Goal: Information Seeking & Learning: Find specific fact

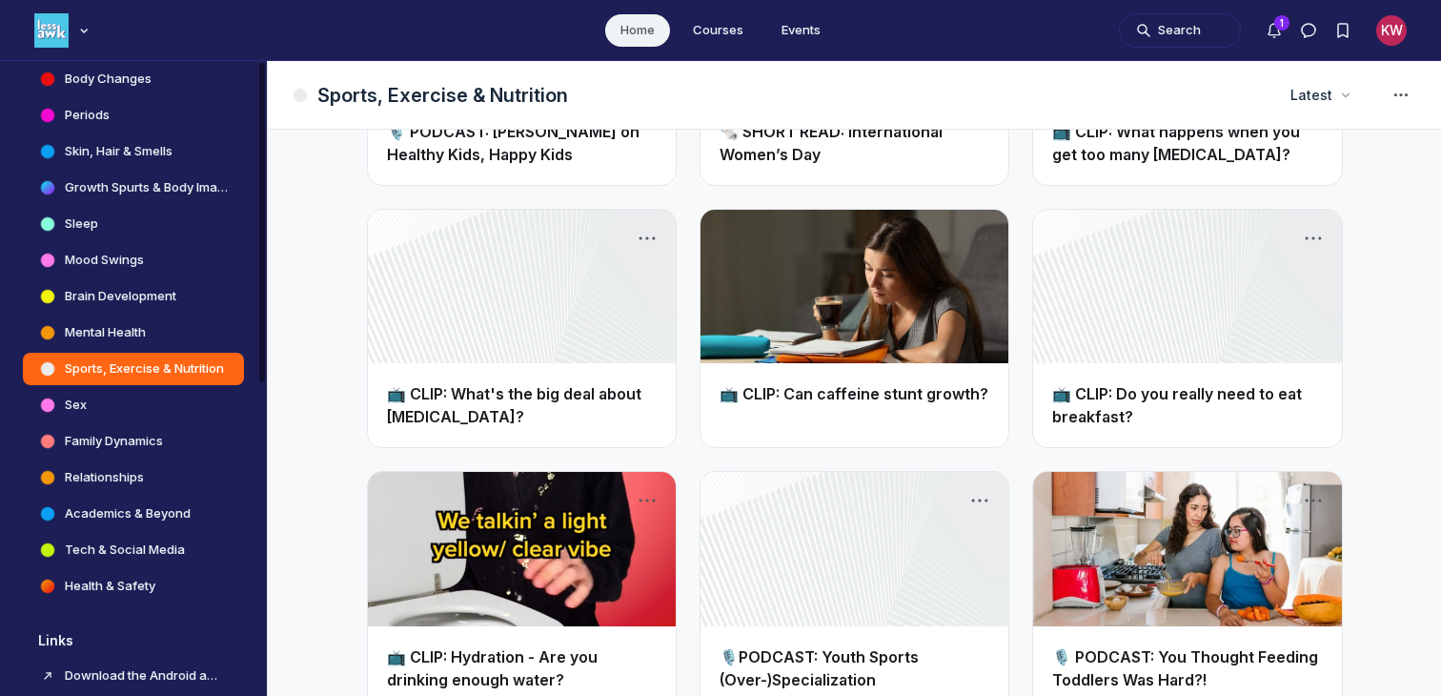
scroll to position [557, 0]
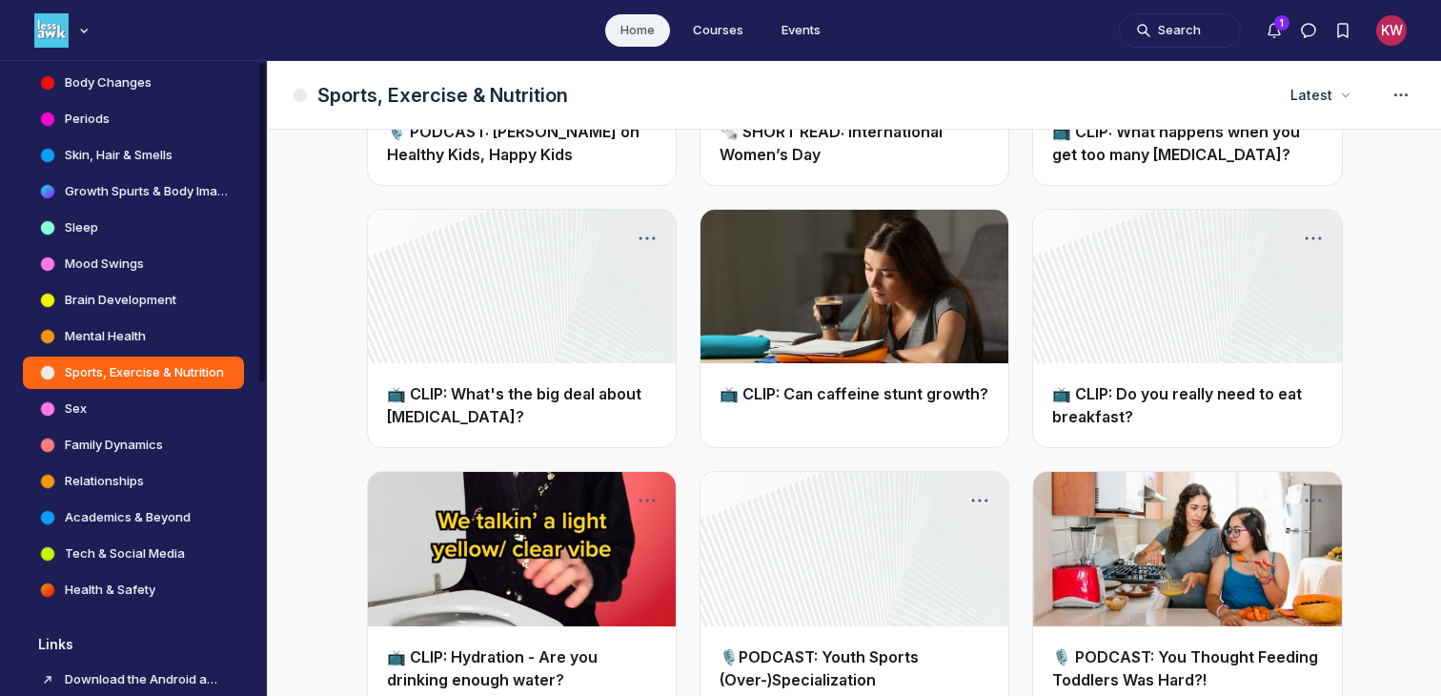
click at [126, 589] on h4 "Health & Safety" at bounding box center [110, 589] width 91 height 19
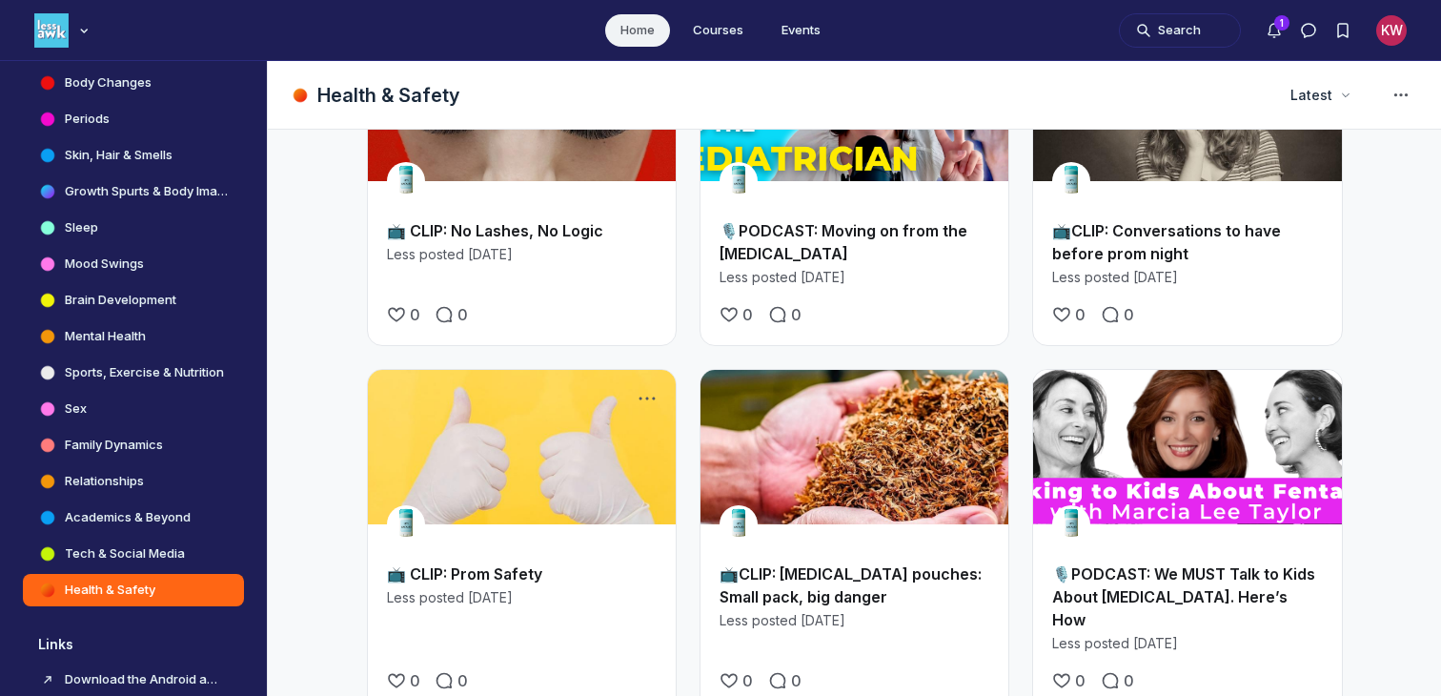
scroll to position [1553, 0]
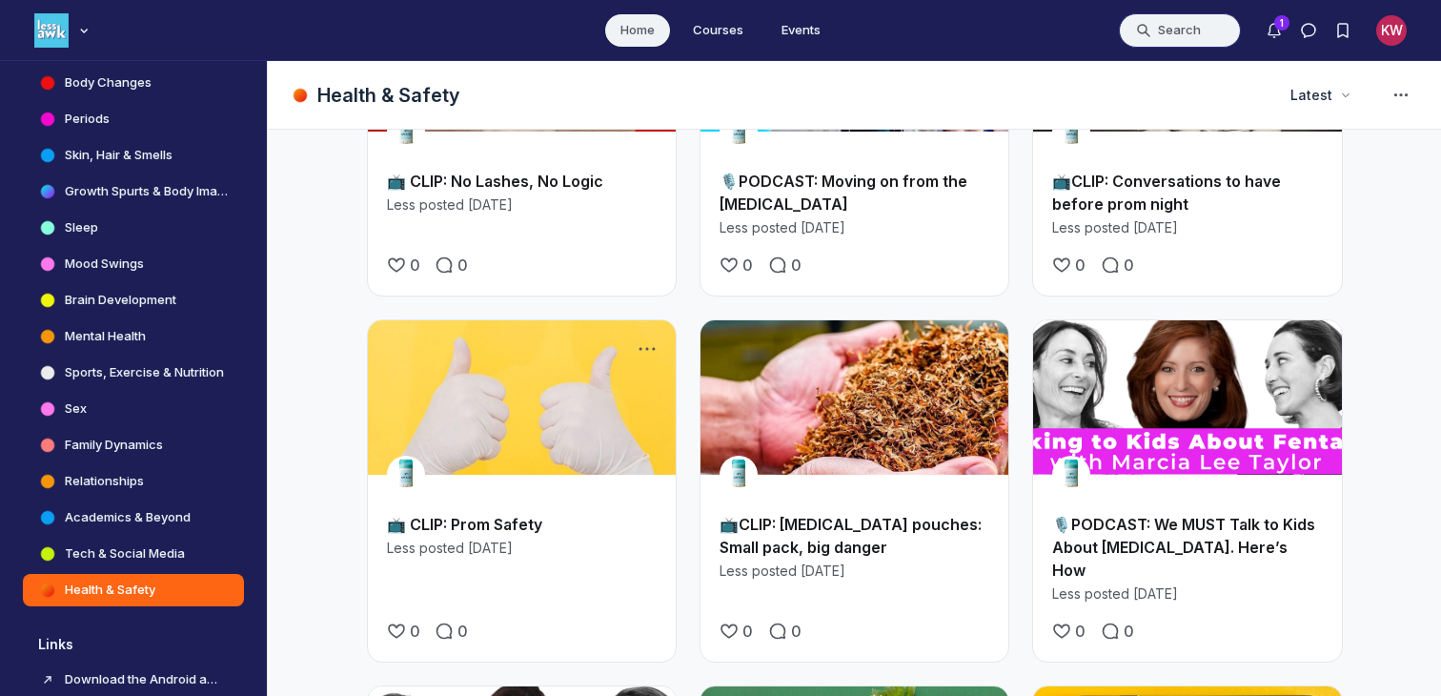
click at [1176, 35] on button "Search" at bounding box center [1180, 30] width 122 height 34
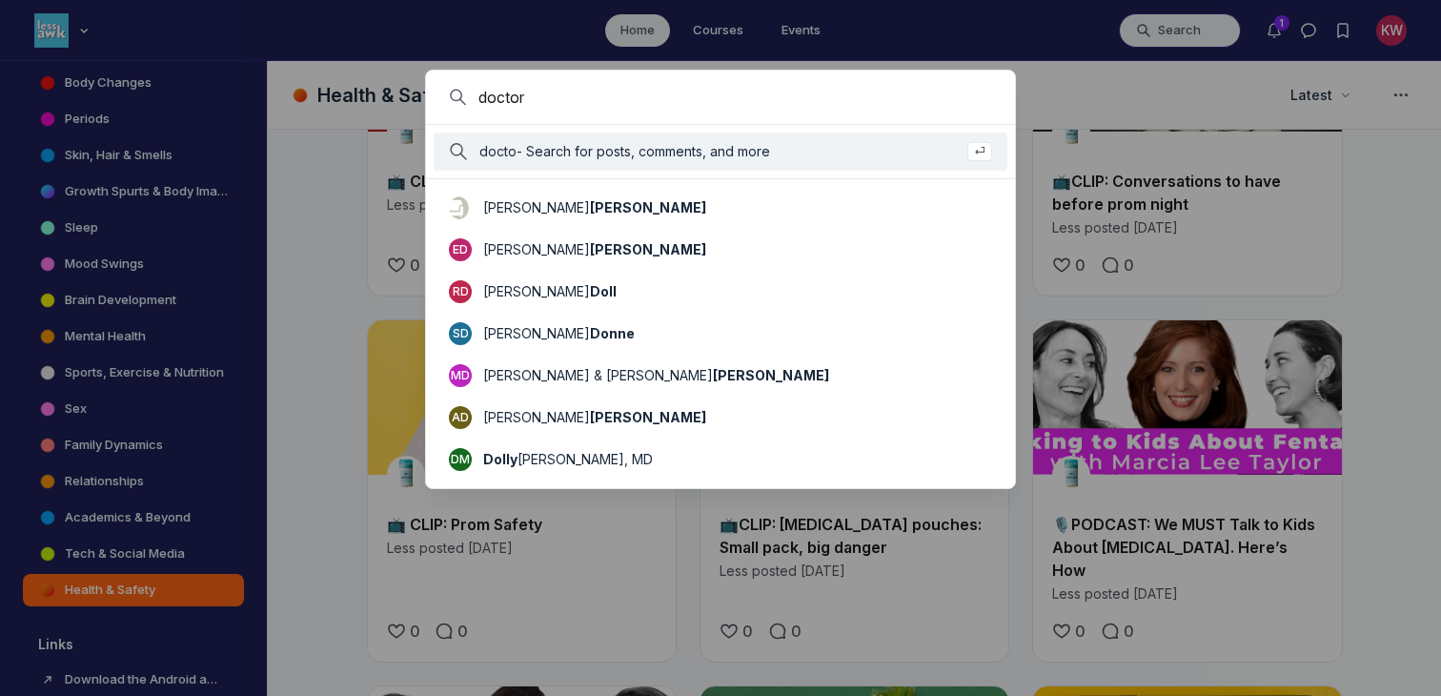
type input "doctor"
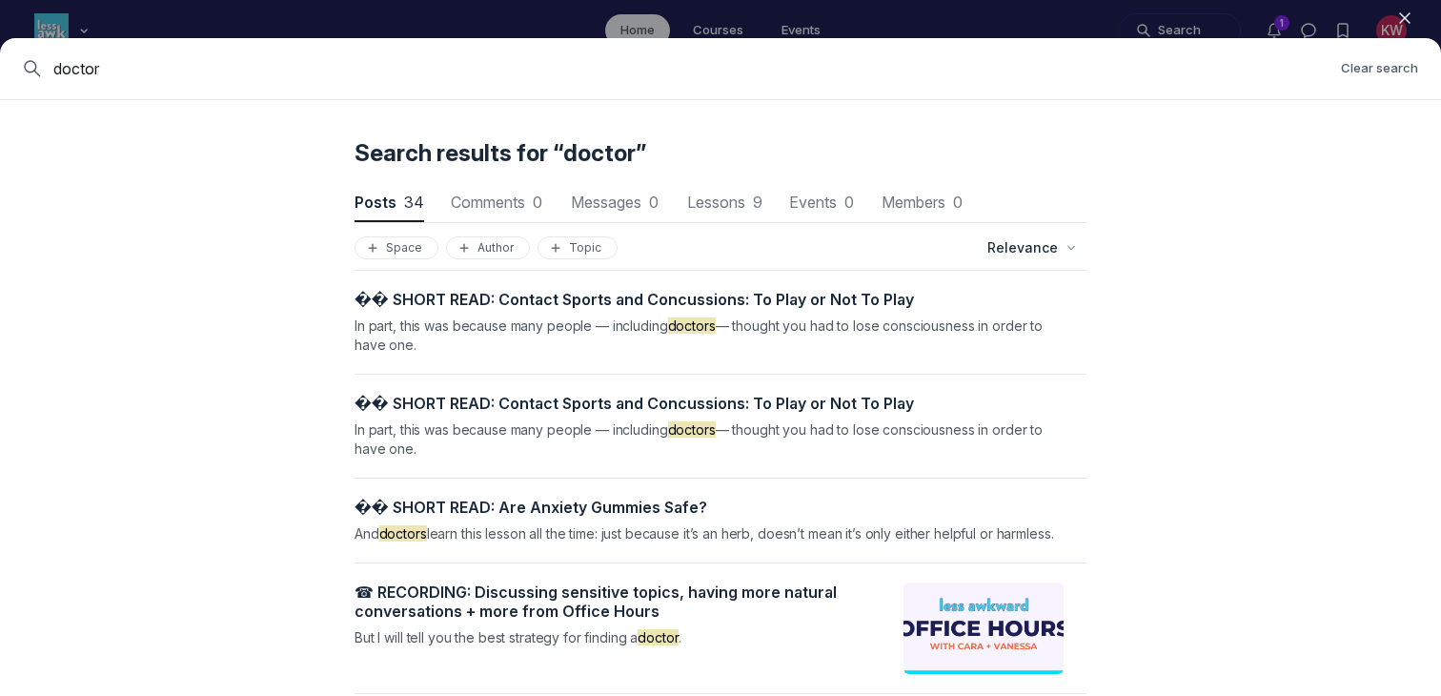
scroll to position [3467, 0]
drag, startPoint x: 142, startPoint y: 65, endPoint x: 54, endPoint y: 57, distance: 88.0
click at [54, 57] on input "doctor" at bounding box center [689, 68] width 1272 height 23
type input "information"
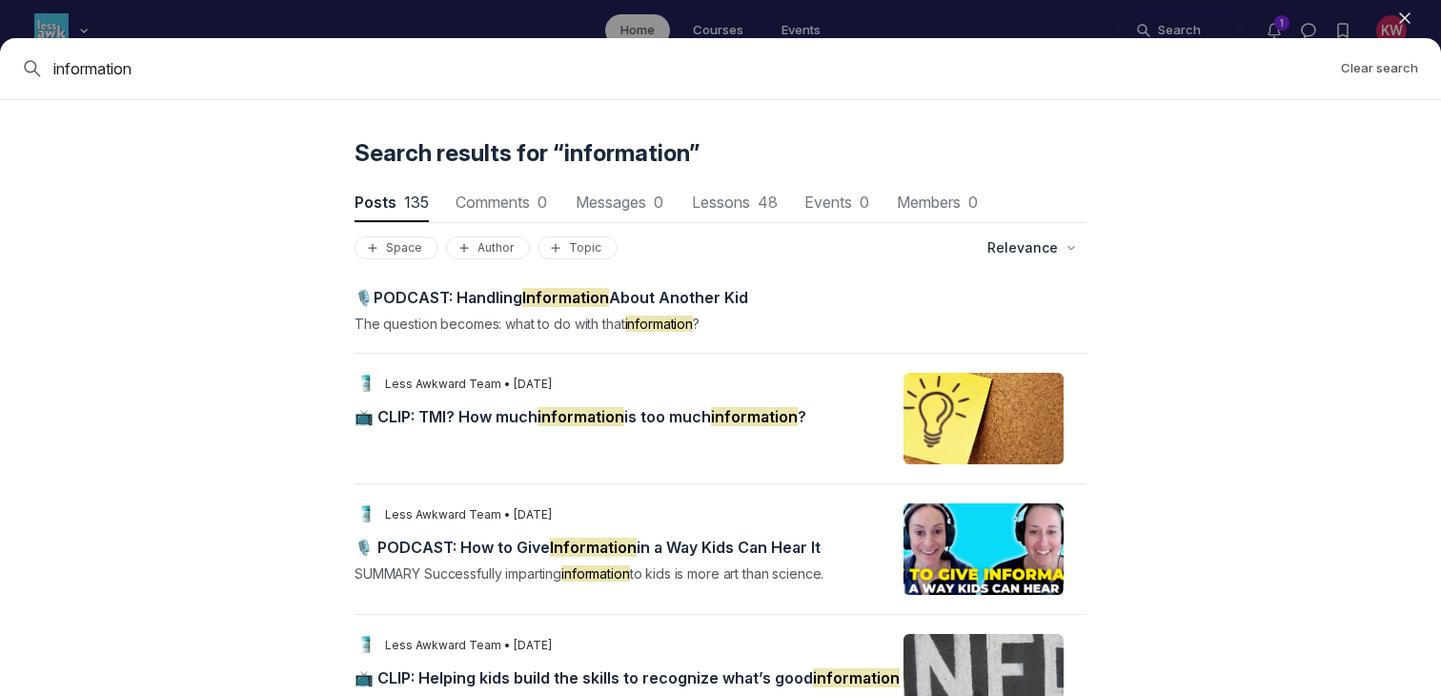
click at [488, 417] on span "📺 CLIP: TMI? How much information is too much information ?" at bounding box center [581, 416] width 452 height 19
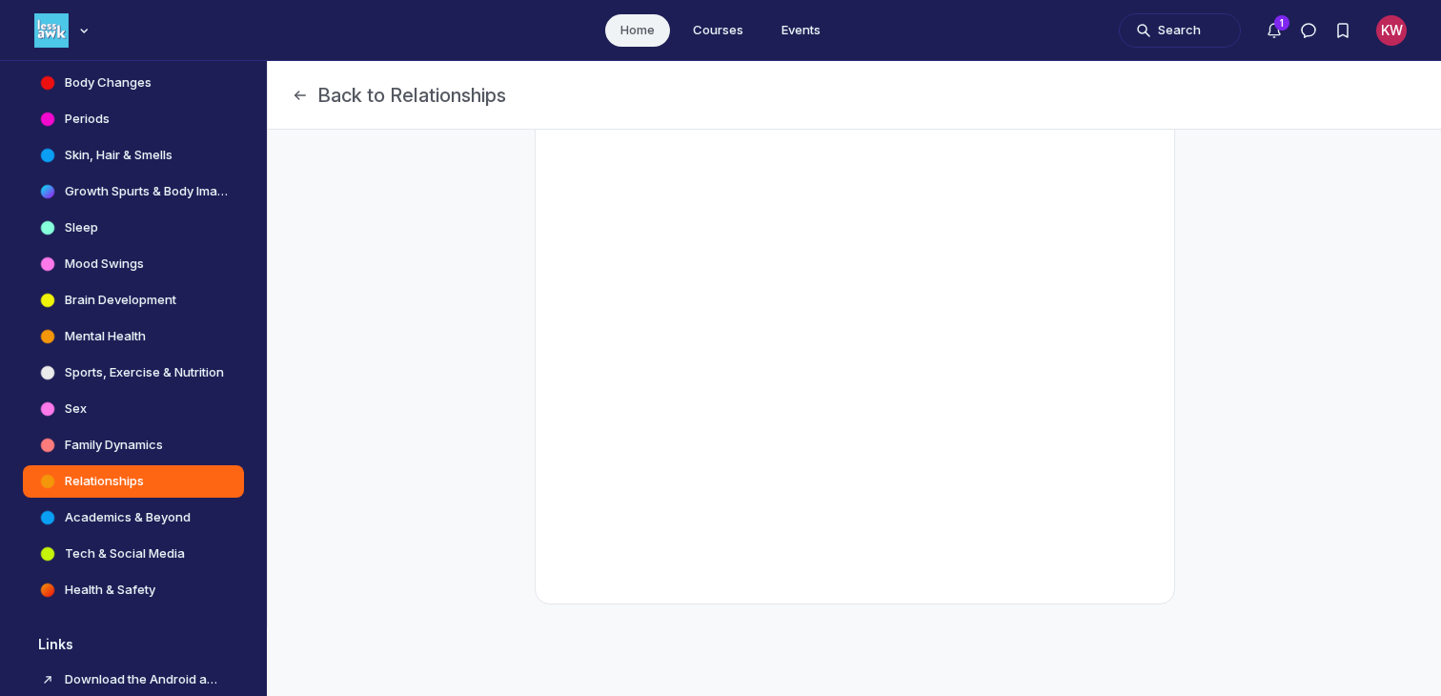
scroll to position [522, 0]
click at [308, 96] on icon "Page Header" at bounding box center [300, 95] width 19 height 19
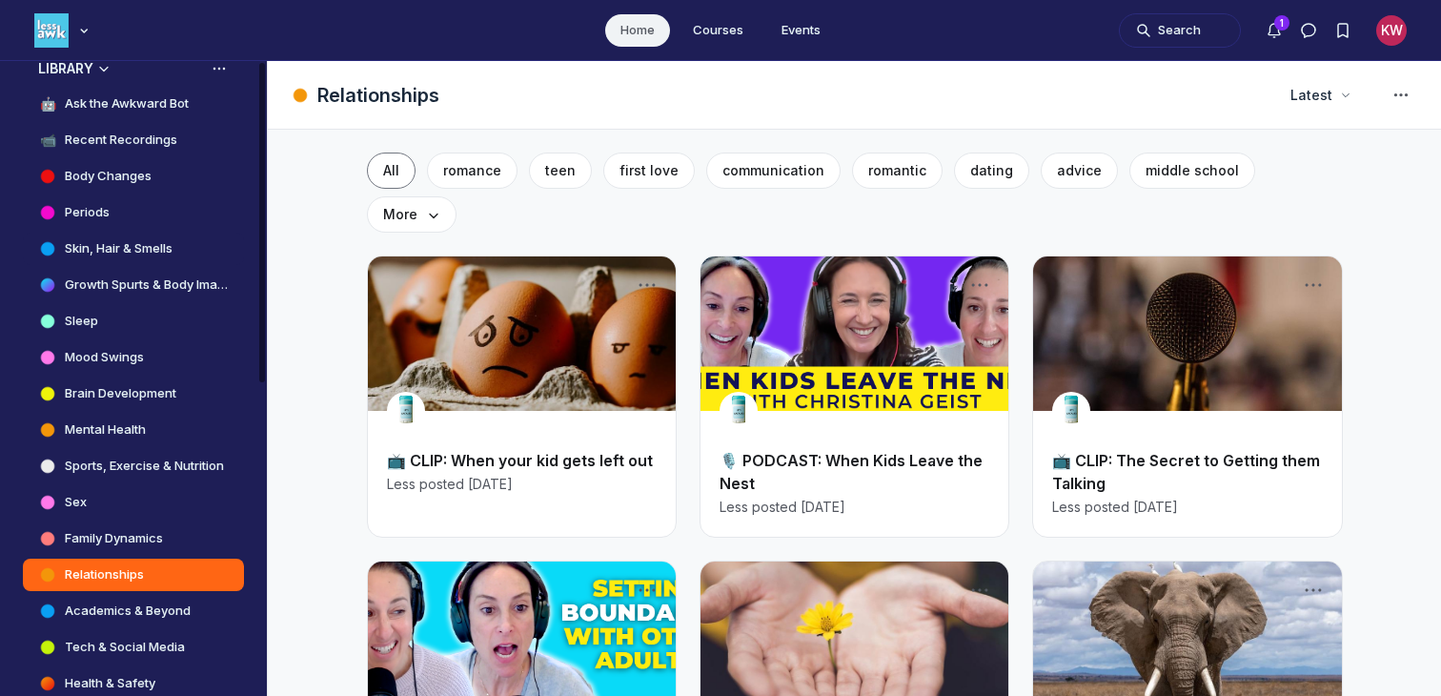
scroll to position [454, 0]
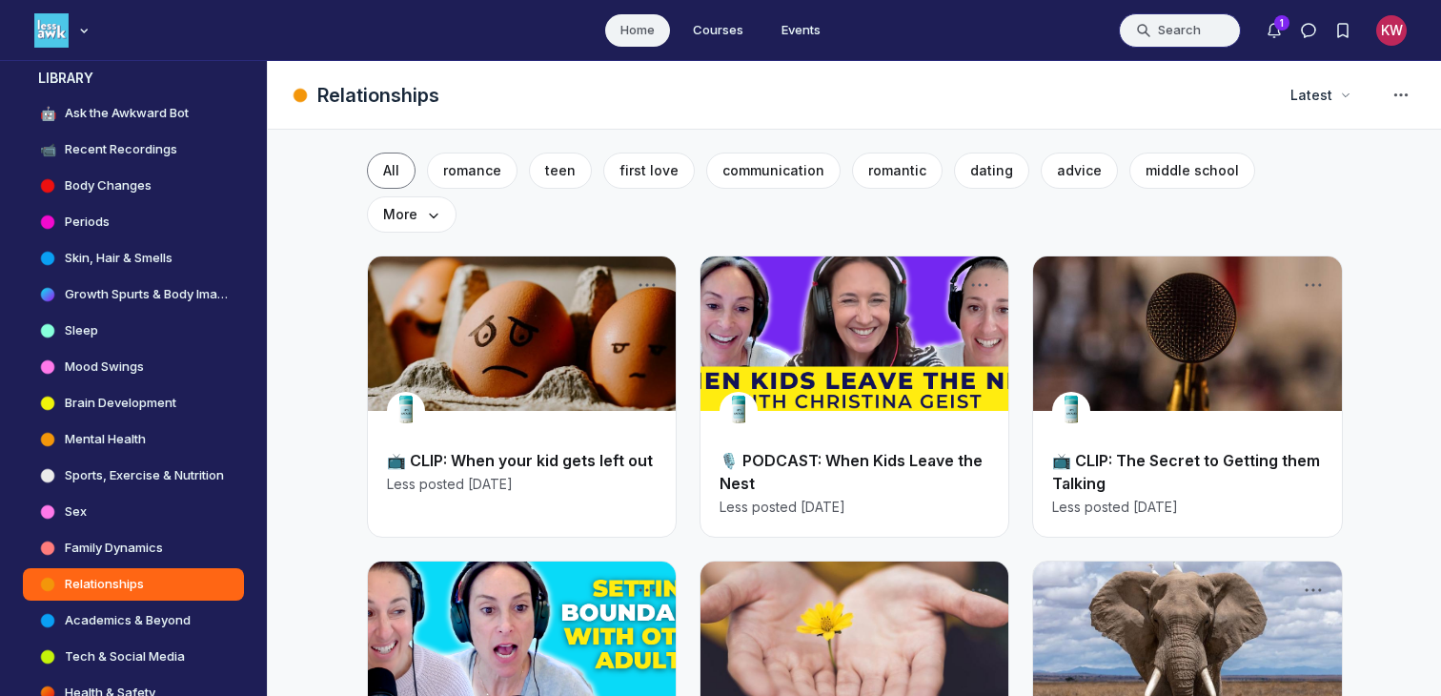
click at [1181, 28] on button "Search" at bounding box center [1180, 30] width 122 height 34
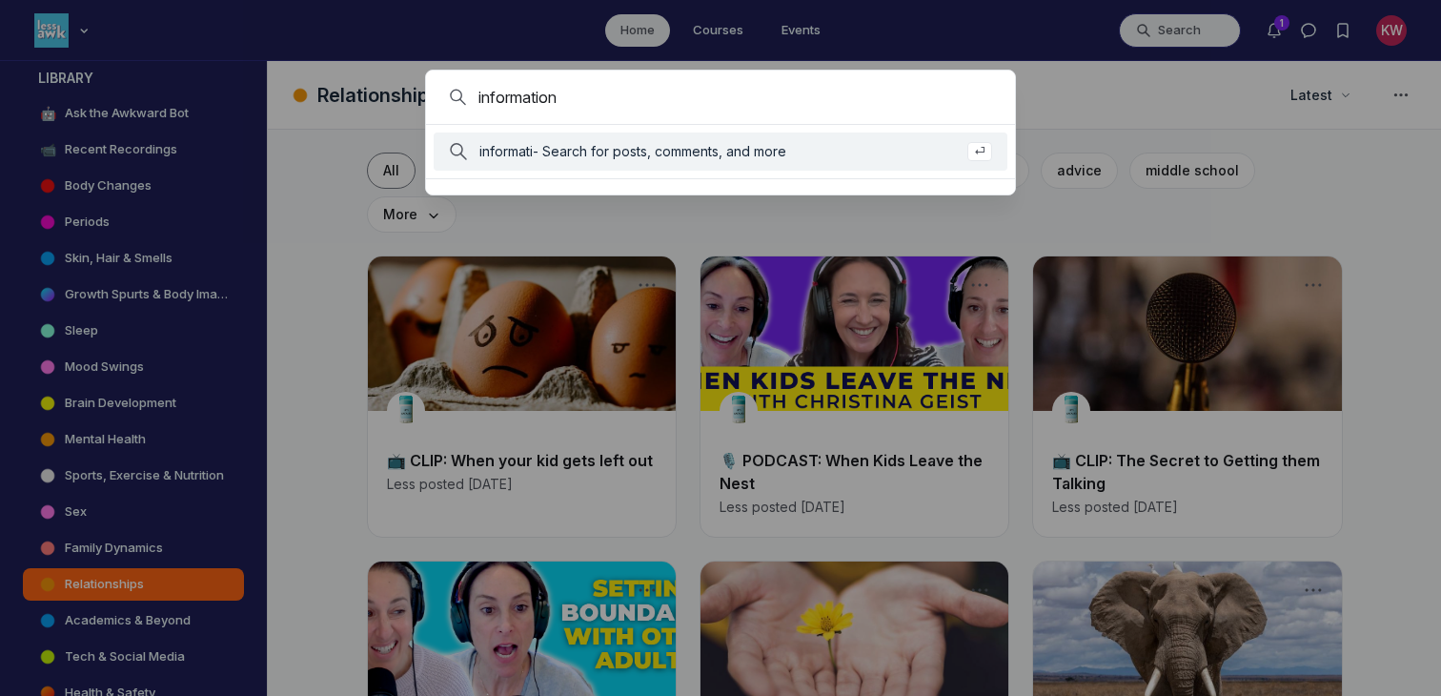
type input "information"
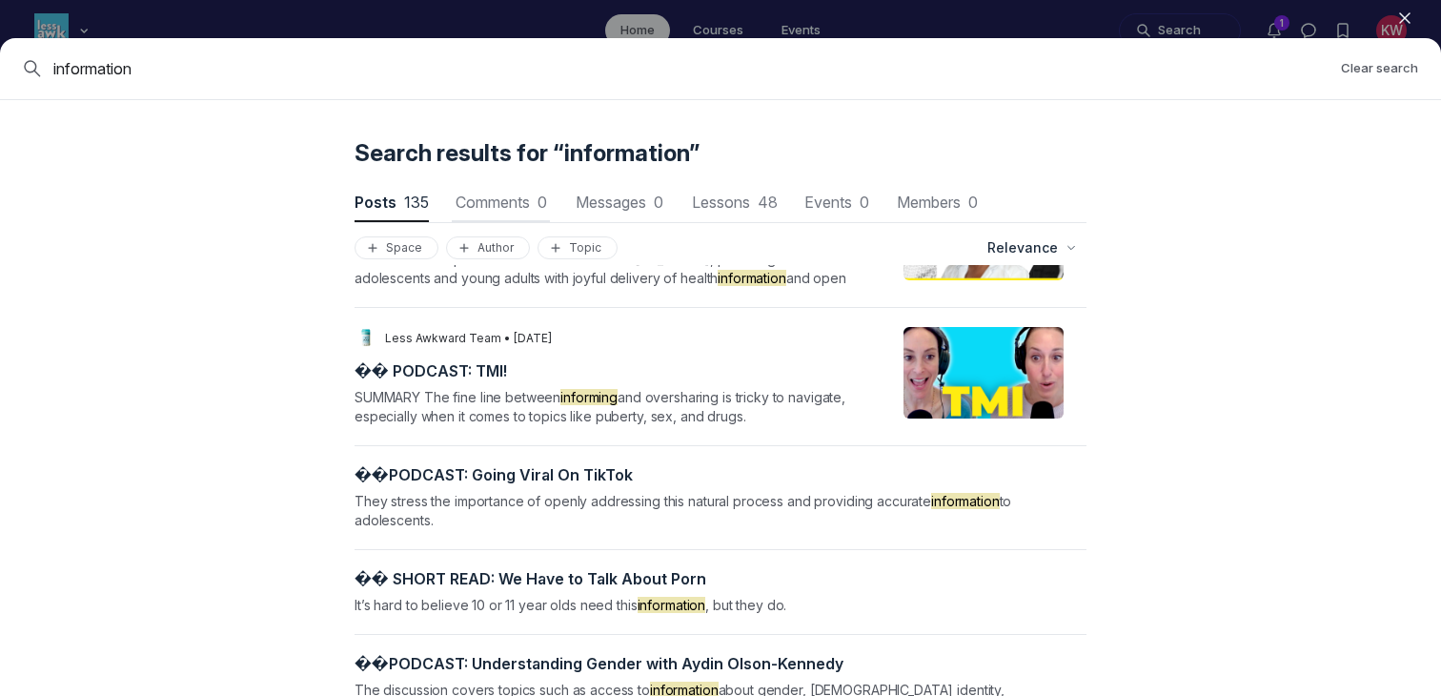
scroll to position [2239, 0]
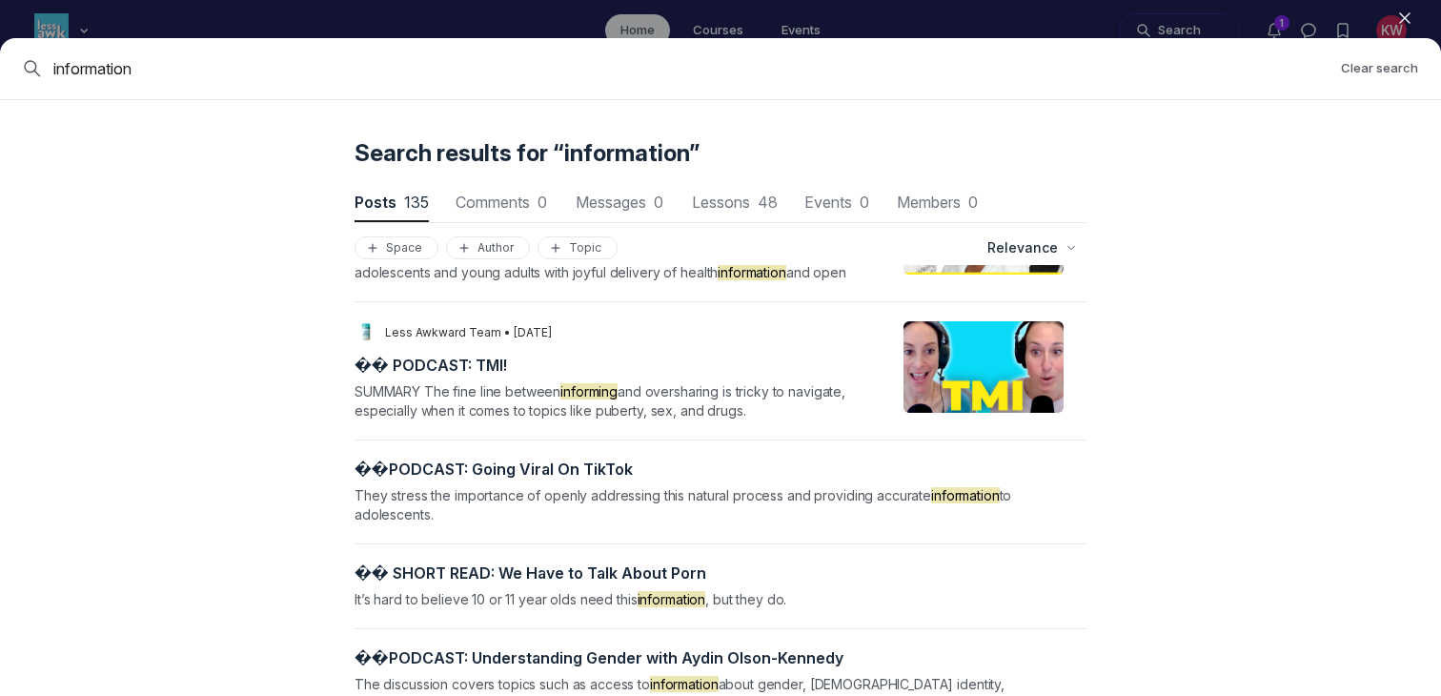
drag, startPoint x: 230, startPoint y: 60, endPoint x: 0, endPoint y: 58, distance: 229.7
click at [0, 59] on div "information Clear search" at bounding box center [720, 69] width 1441 height 62
type input "genetic"
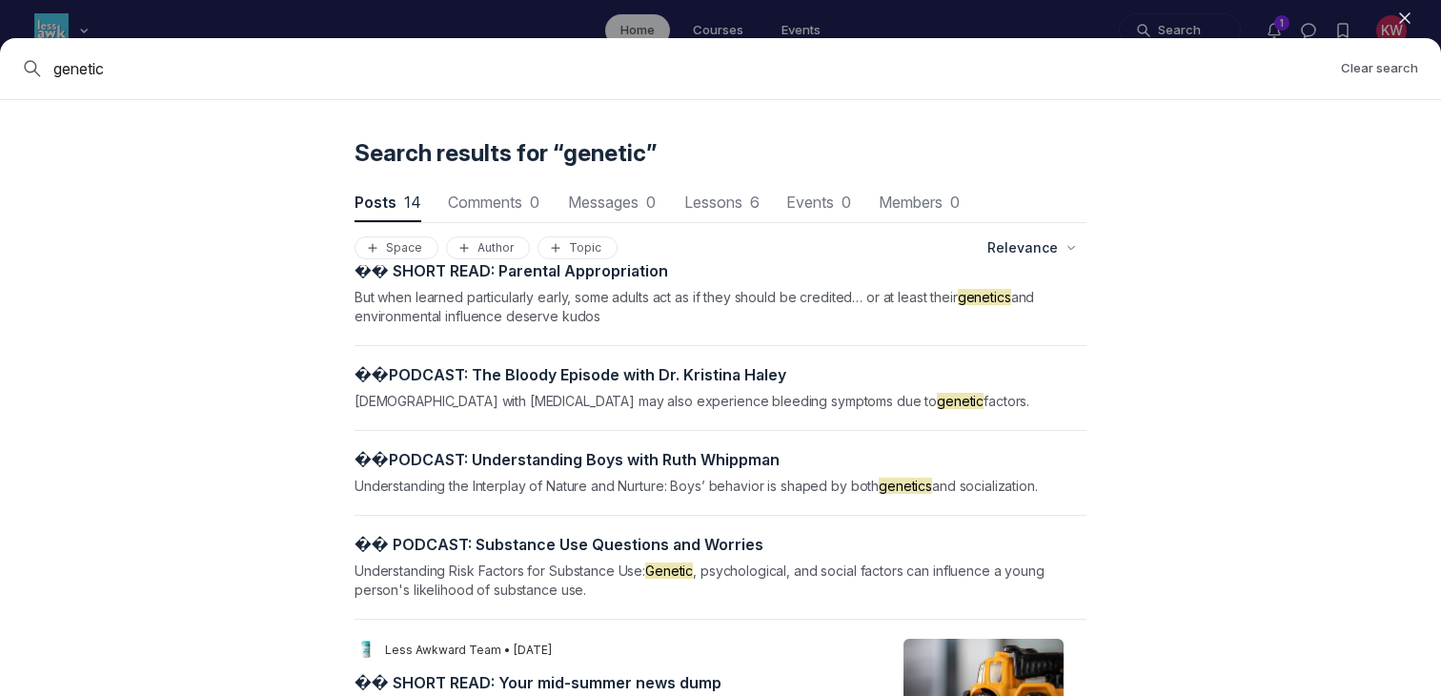
scroll to position [1035, 0]
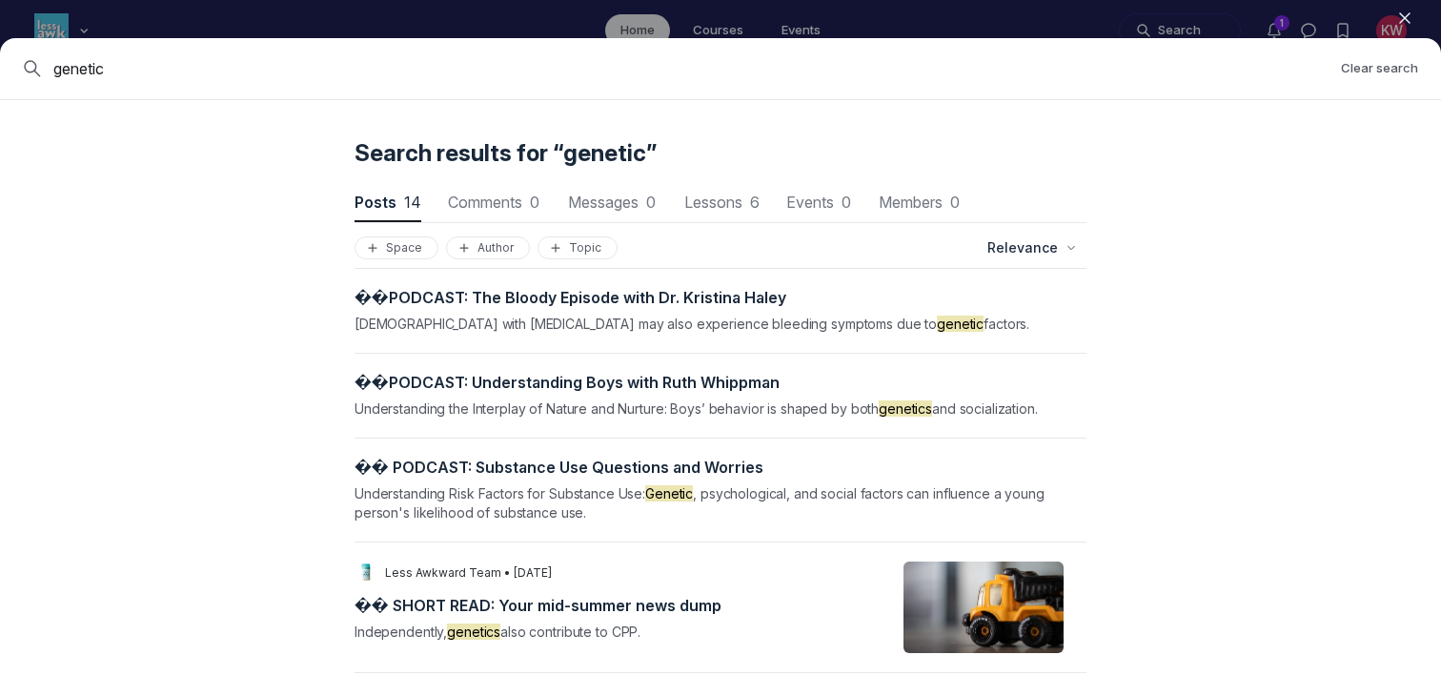
drag, startPoint x: 124, startPoint y: 62, endPoint x: 0, endPoint y: 62, distance: 123.9
click at [0, 62] on div "genetic Clear search" at bounding box center [720, 69] width 1441 height 62
type input "medical"
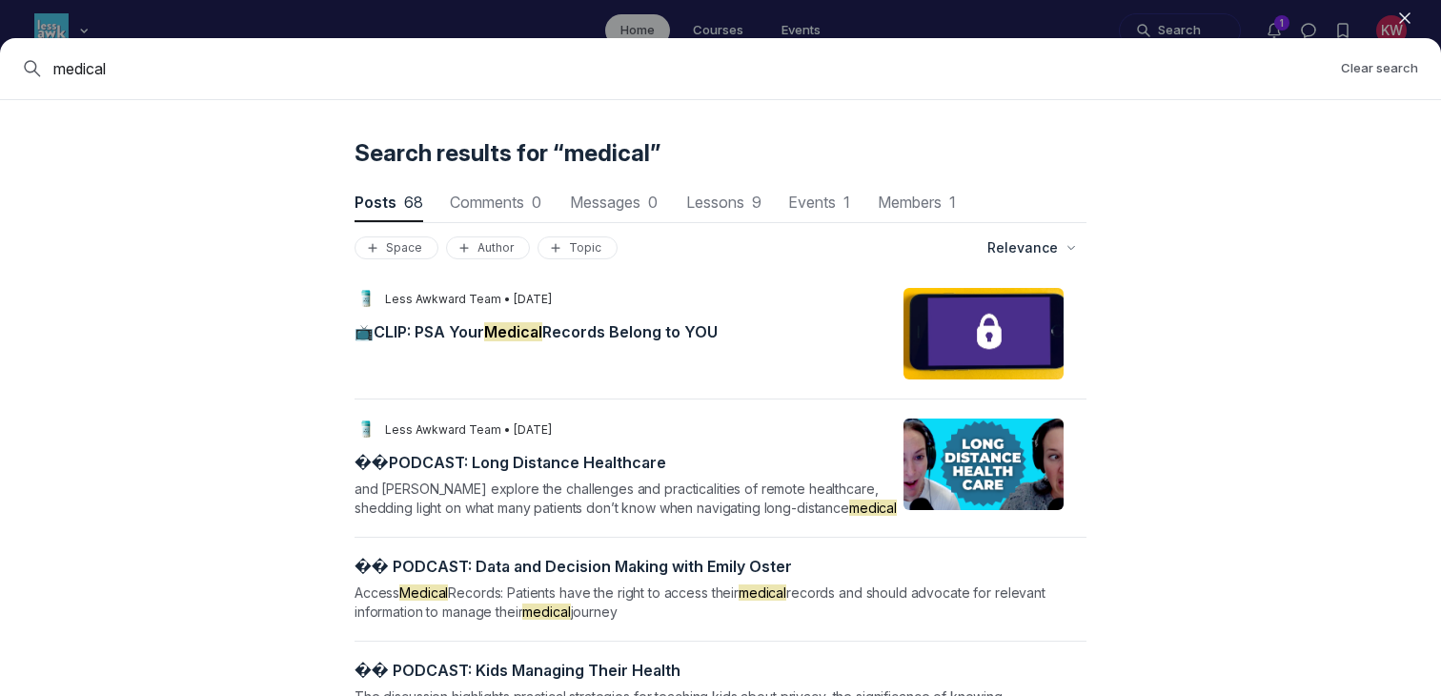
click at [518, 311] on div "LT Less Awkward Team • [DATE] 📺CLIP: PSA Your Medical Records Belong to YOU" at bounding box center [627, 334] width 545 height 92
